Goal: Task Accomplishment & Management: Manage account settings

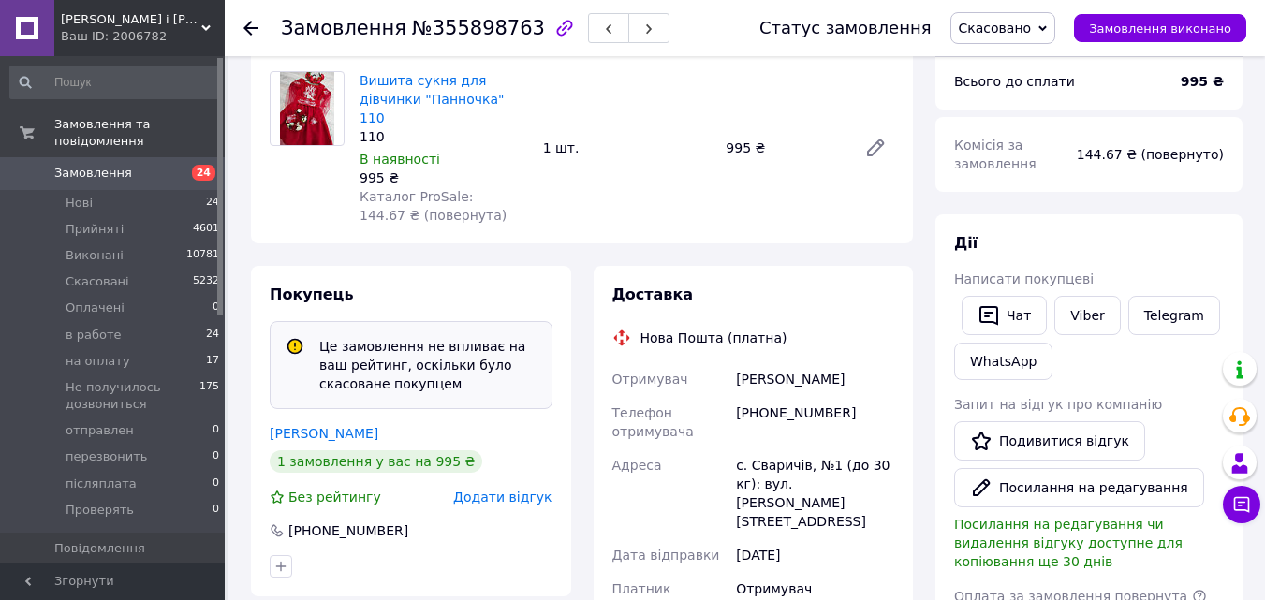
scroll to position [374, 0]
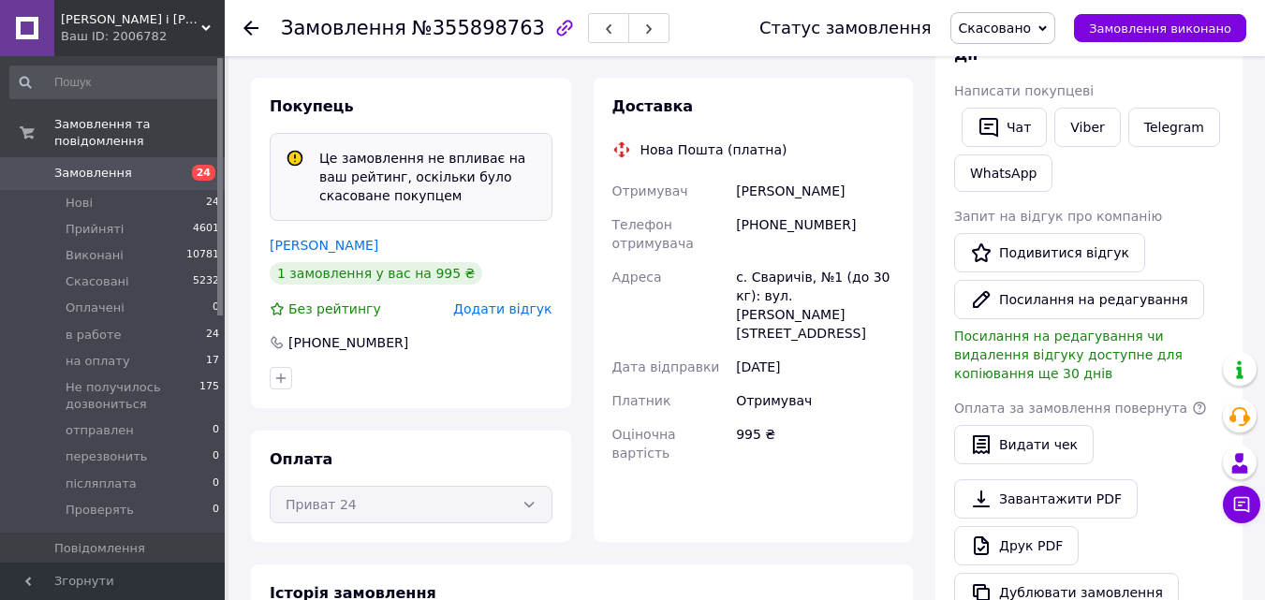
click at [81, 165] on span "Замовлення" at bounding box center [93, 173] width 78 height 17
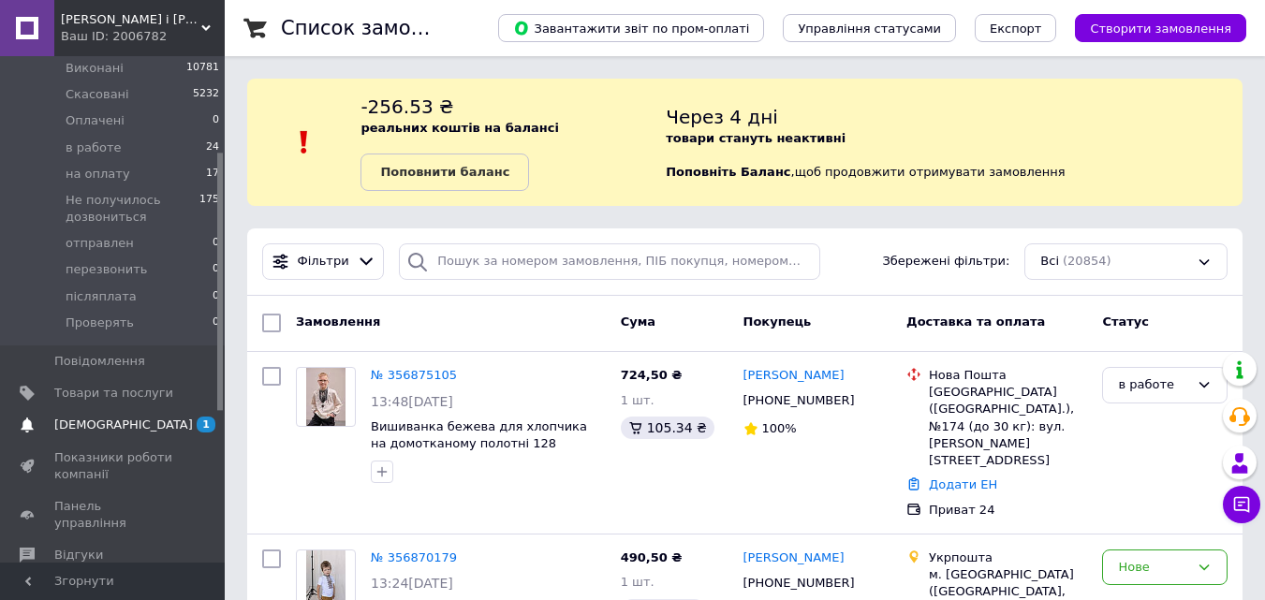
click at [98, 417] on span "[DEMOGRAPHIC_DATA]" at bounding box center [123, 425] width 139 height 17
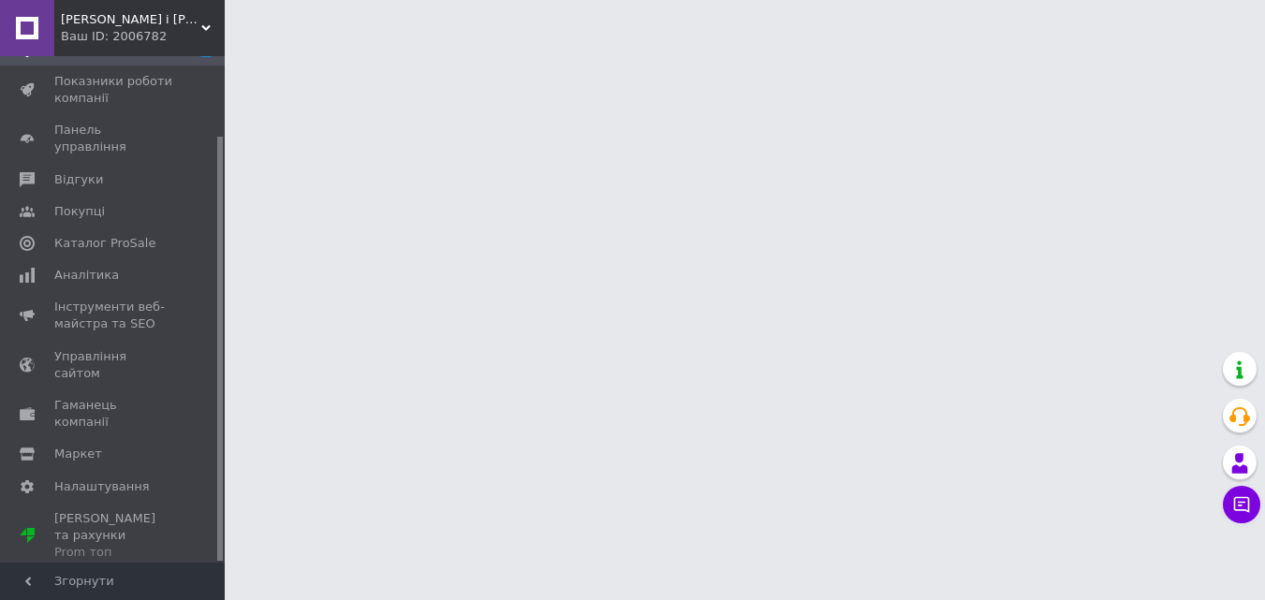
scroll to position [95, 0]
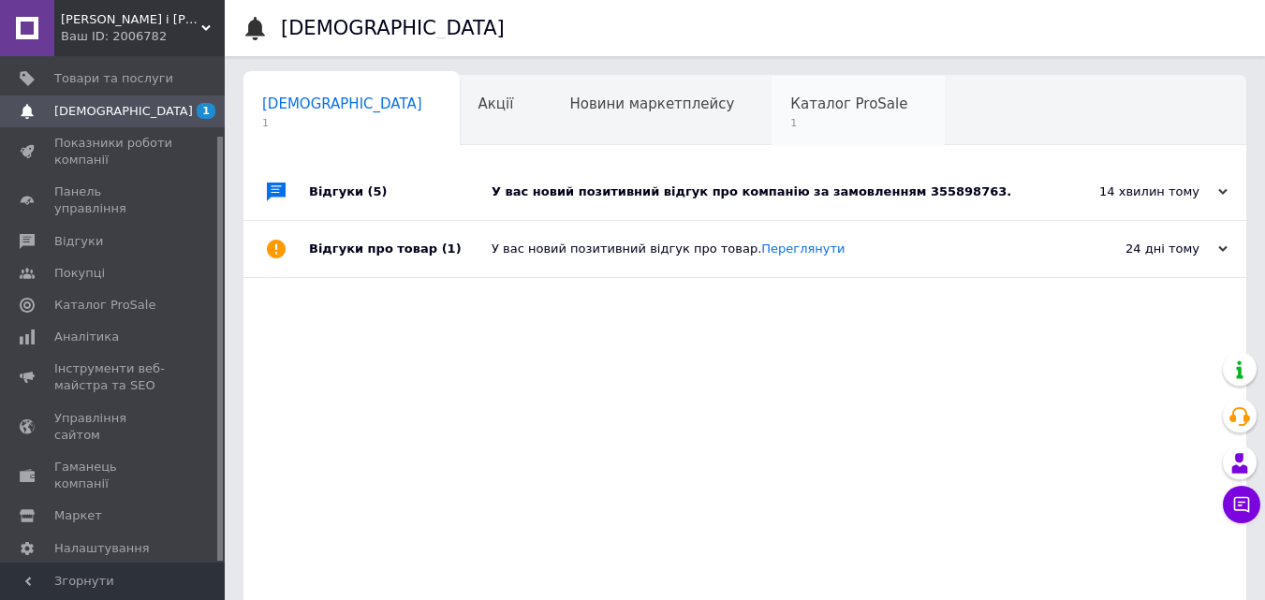
click at [790, 99] on span "Каталог ProSale" at bounding box center [848, 103] width 117 height 17
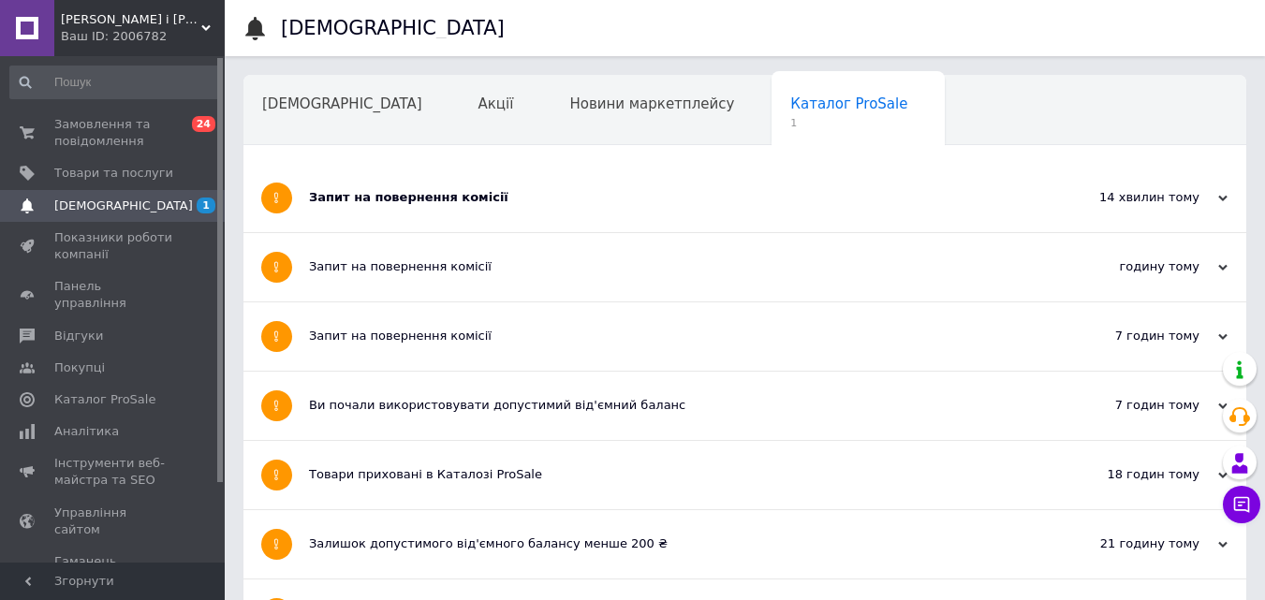
click at [419, 197] on div "Запит на повернення комісії" at bounding box center [674, 197] width 731 height 17
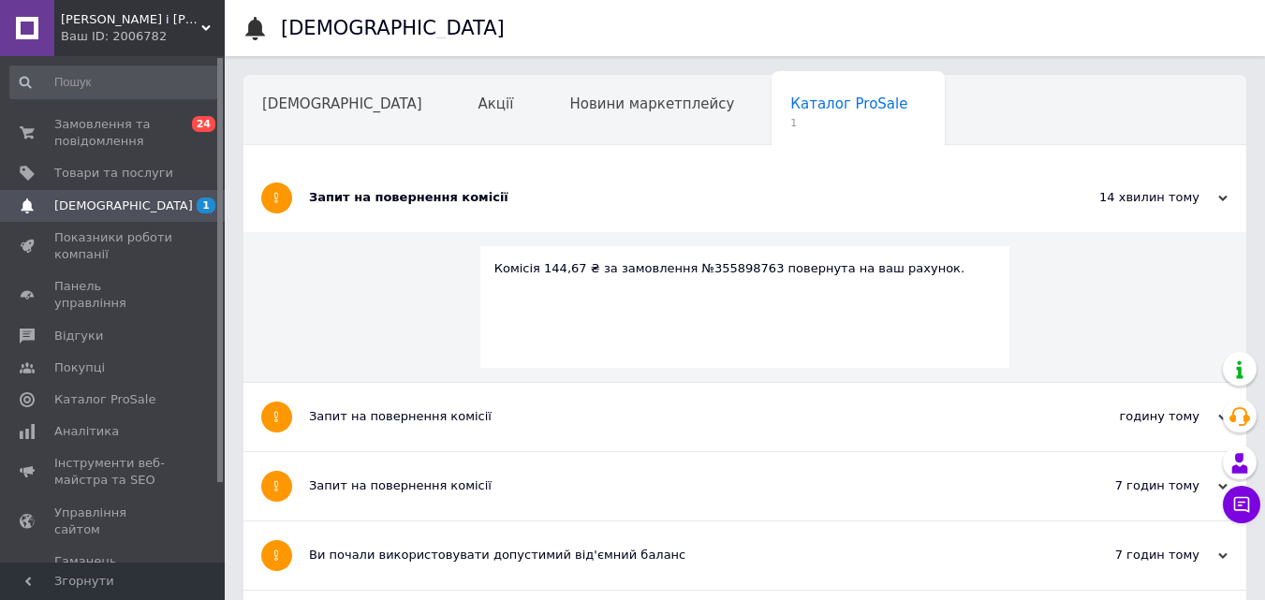
click at [103, 201] on span "[DEMOGRAPHIC_DATA]" at bounding box center [123, 206] width 139 height 17
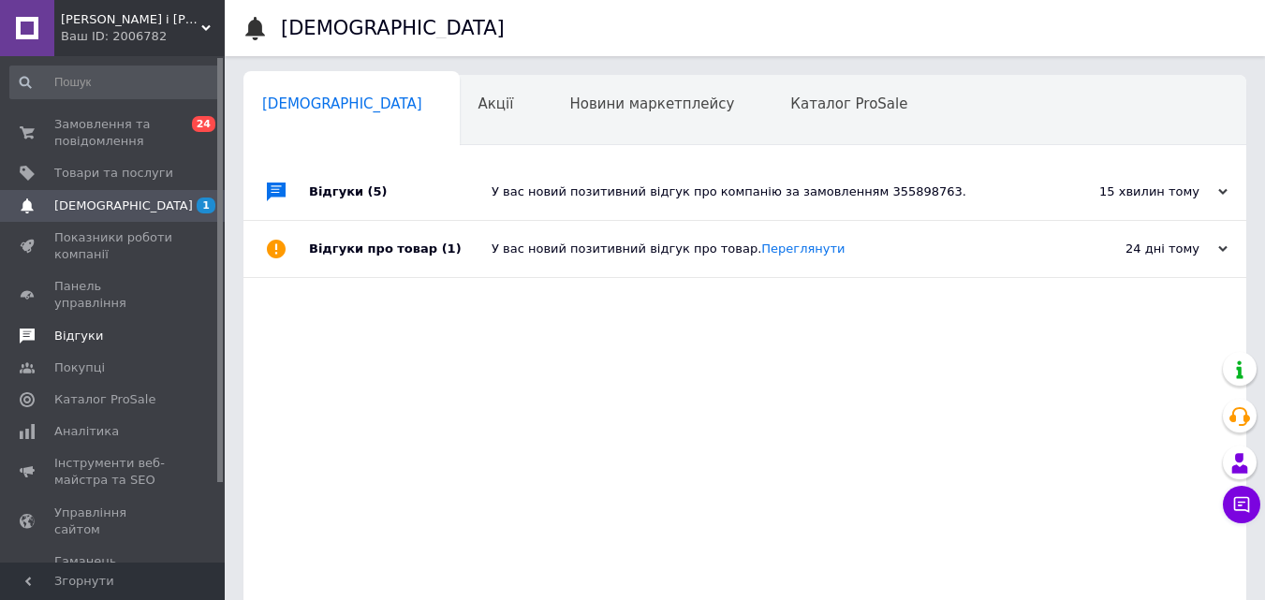
click at [85, 328] on span "Відгуки" at bounding box center [78, 336] width 49 height 17
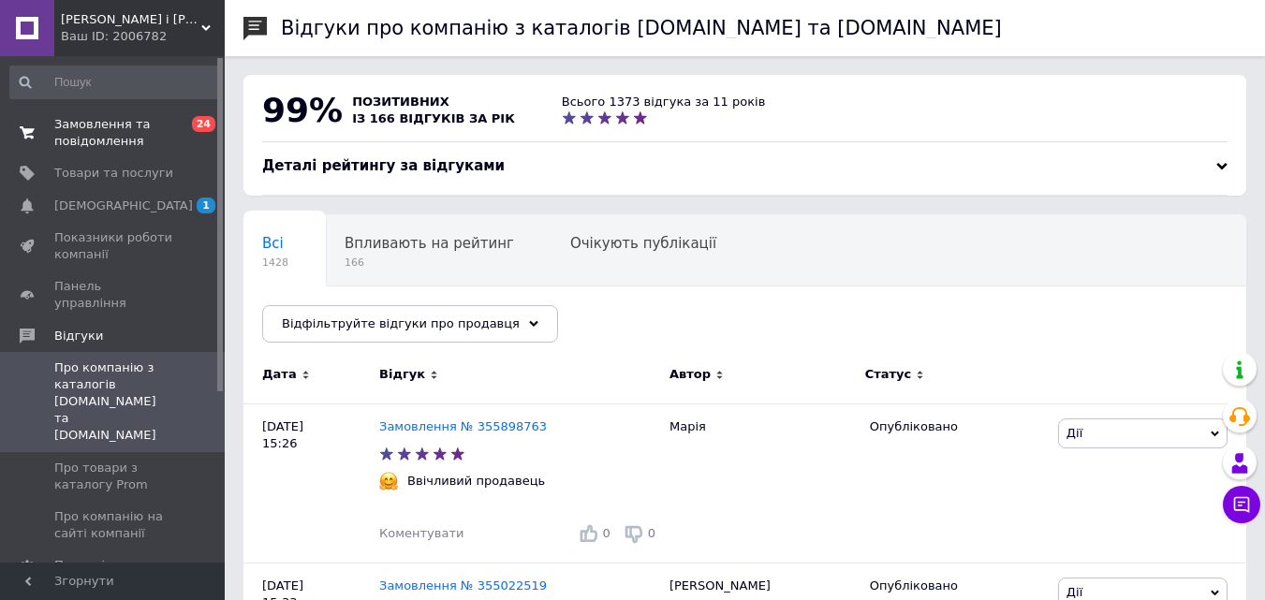
click at [71, 132] on span "Замовлення та повідомлення" at bounding box center [113, 133] width 119 height 34
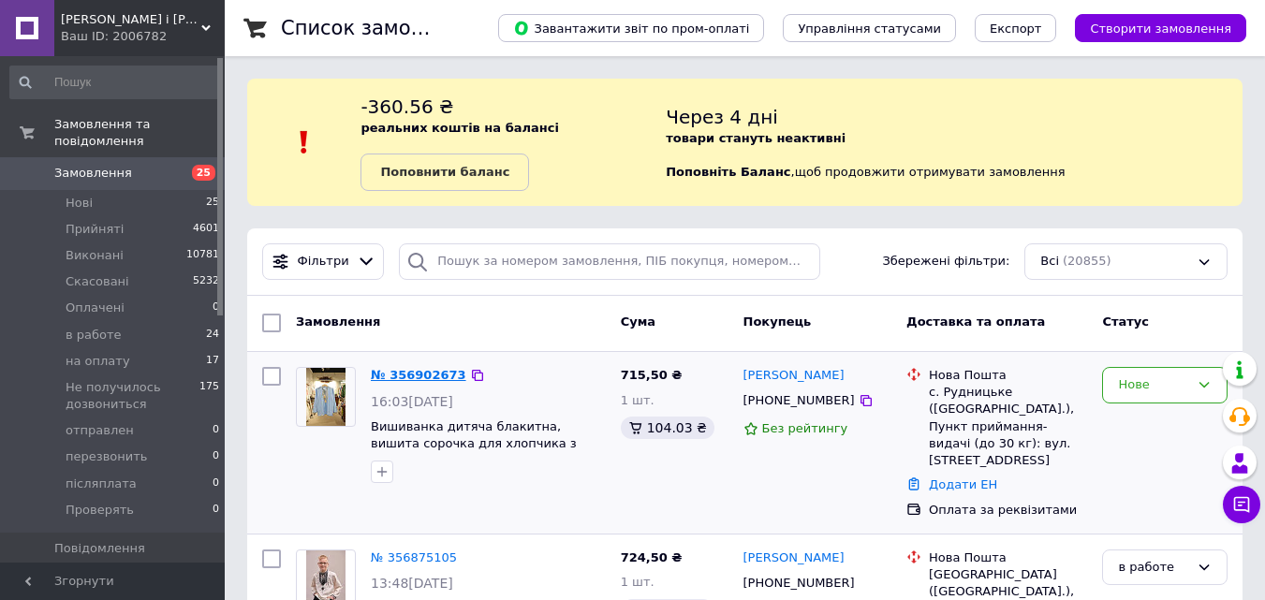
click at [406, 373] on link "№ 356902673" at bounding box center [418, 375] width 95 height 14
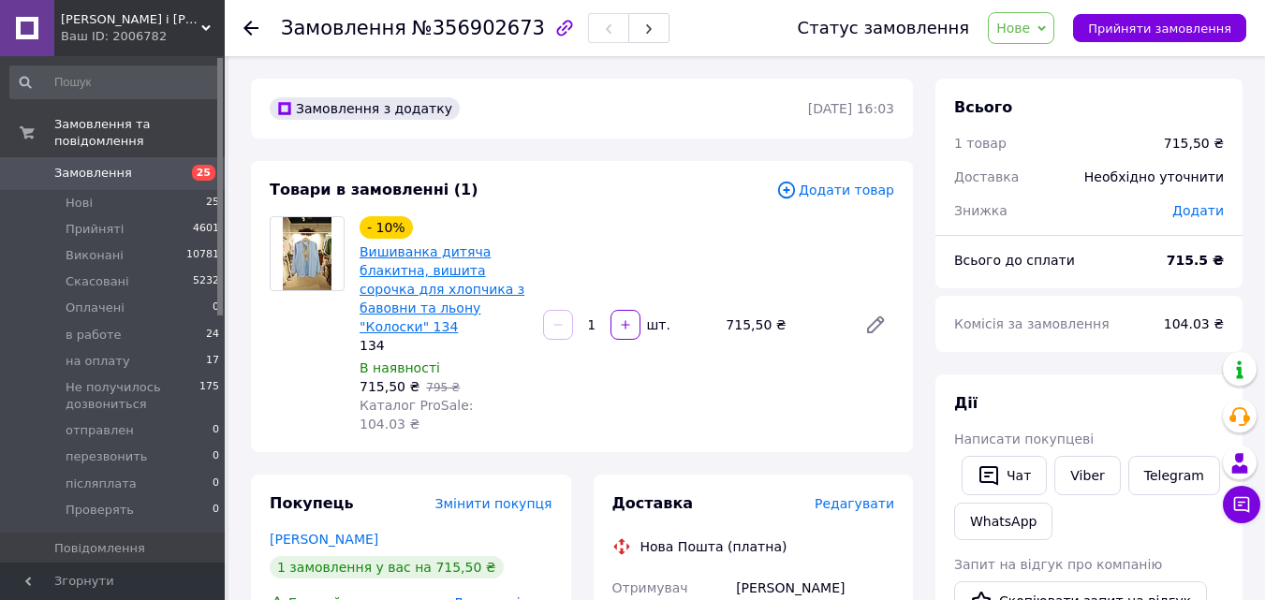
click at [408, 286] on link "Вишиванка дитяча блакитна, вишита сорочка для хлопчика з бавовни та льону "Коло…" at bounding box center [441, 289] width 165 height 90
click at [872, 314] on icon at bounding box center [875, 325] width 22 height 22
click at [1083, 475] on link "Viber" at bounding box center [1087, 475] width 66 height 39
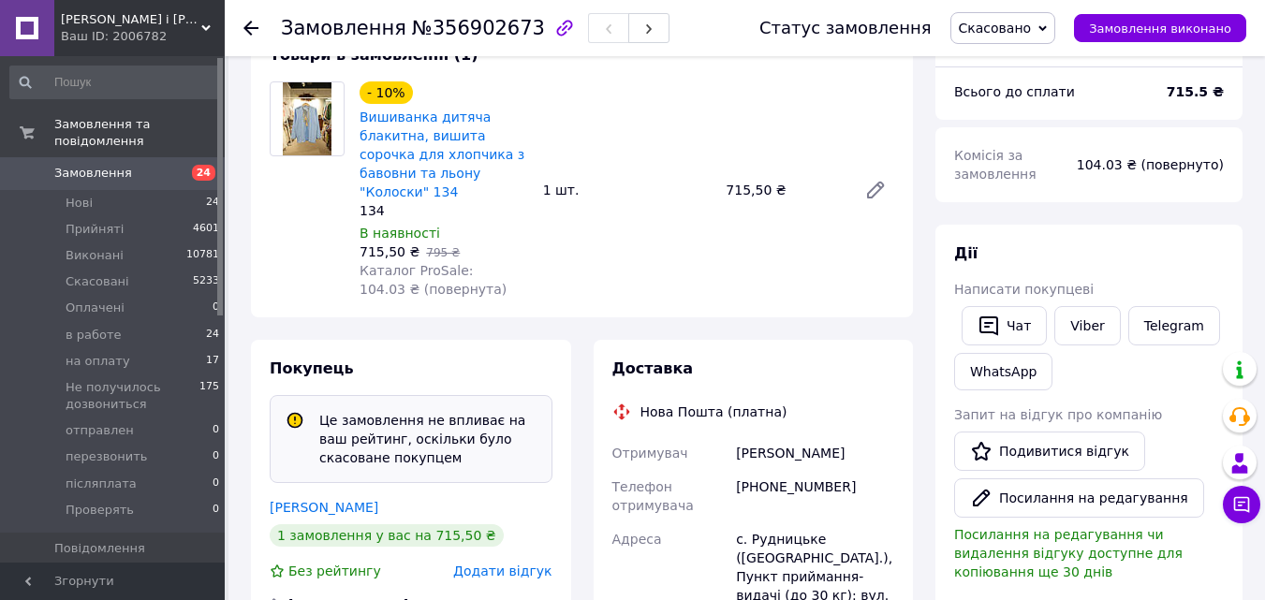
scroll to position [187, 0]
